Goal: Entertainment & Leisure: Consume media (video, audio)

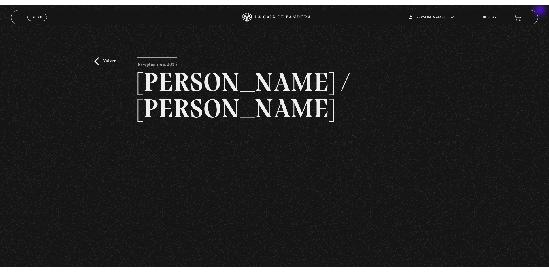
scroll to position [25, 0]
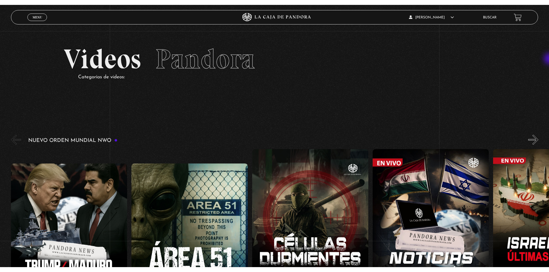
scroll to position [87, 0]
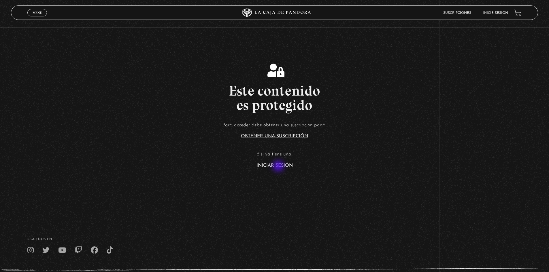
click at [279, 167] on link "Iniciar Sesión" at bounding box center [274, 165] width 36 height 5
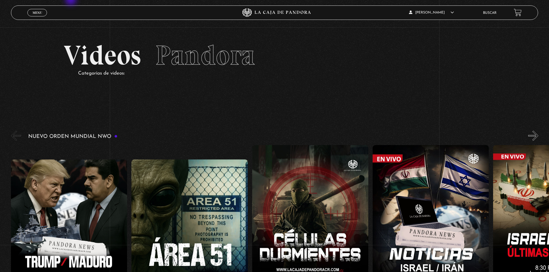
scroll to position [87, 0]
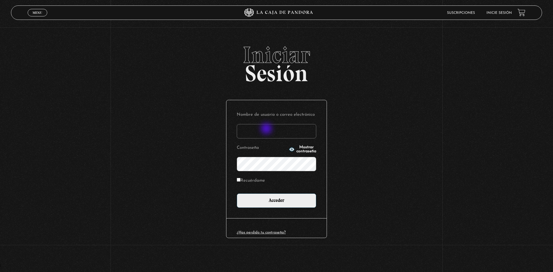
click at [267, 127] on input "Nombre de usuario o correo electrónico" at bounding box center [277, 131] width 80 height 14
type input "thehelixgirl17@gmail.com"
click at [277, 146] on p "Contraseña Mostrar contraseña" at bounding box center [277, 158] width 80 height 28
click at [289, 149] on icon "button" at bounding box center [291, 150] width 5 height 4
click at [248, 179] on label "Recuérdame" at bounding box center [251, 181] width 28 height 9
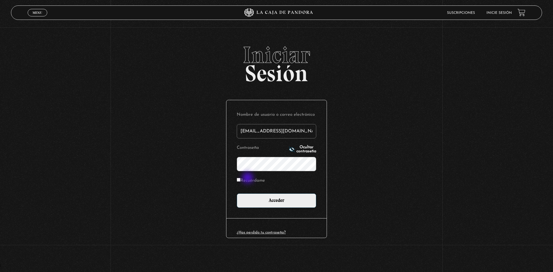
click at [241, 179] on input "Recuérdame" at bounding box center [239, 180] width 4 height 4
checkbox input "true"
click at [270, 207] on input "Acceder" at bounding box center [277, 201] width 80 height 14
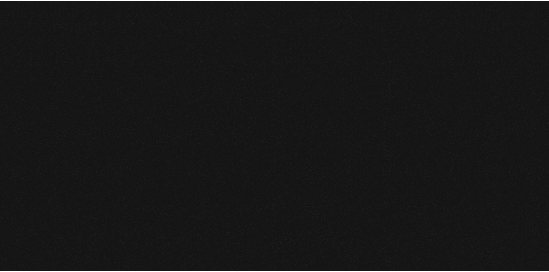
scroll to position [87, 0]
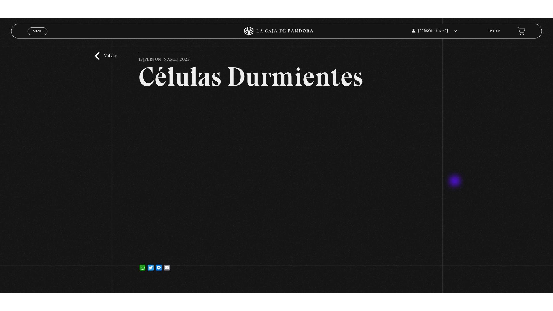
scroll to position [22, 0]
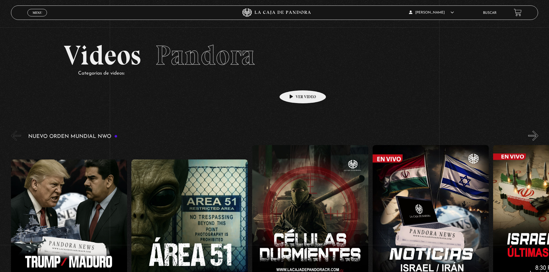
scroll to position [87, 0]
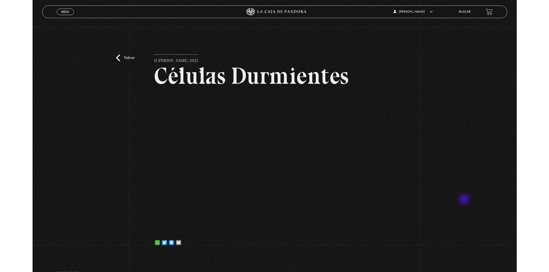
scroll to position [22, 0]
